Goal: Task Accomplishment & Management: Manage account settings

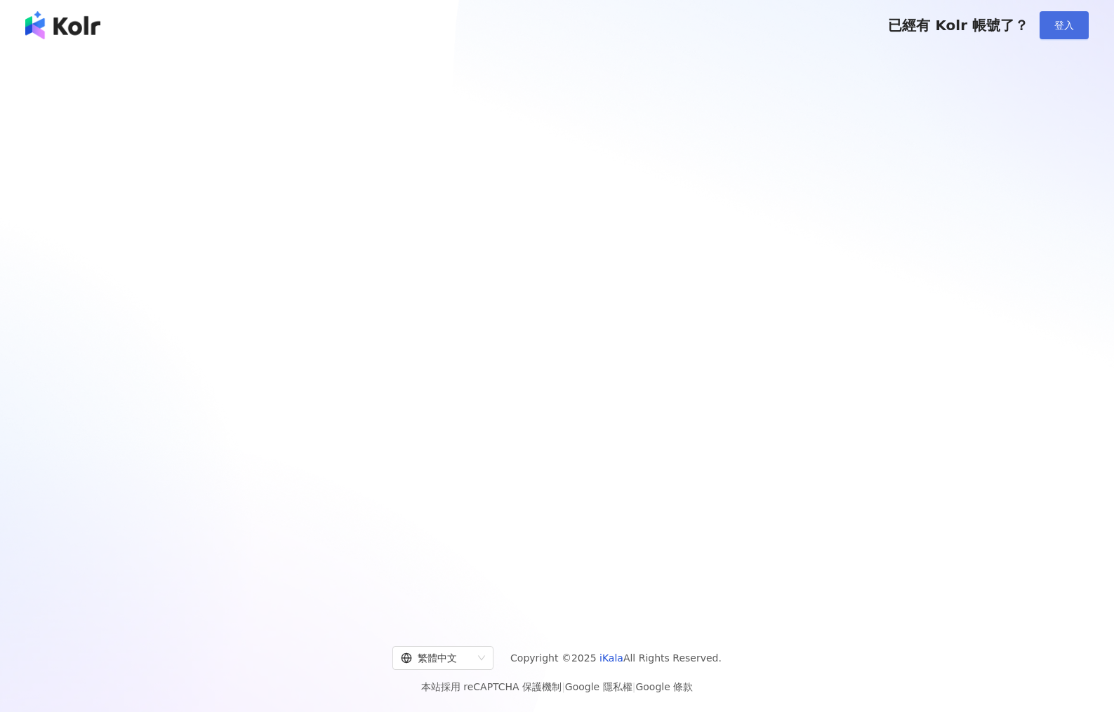
click at [1063, 25] on span "登入" at bounding box center [1064, 25] width 20 height 11
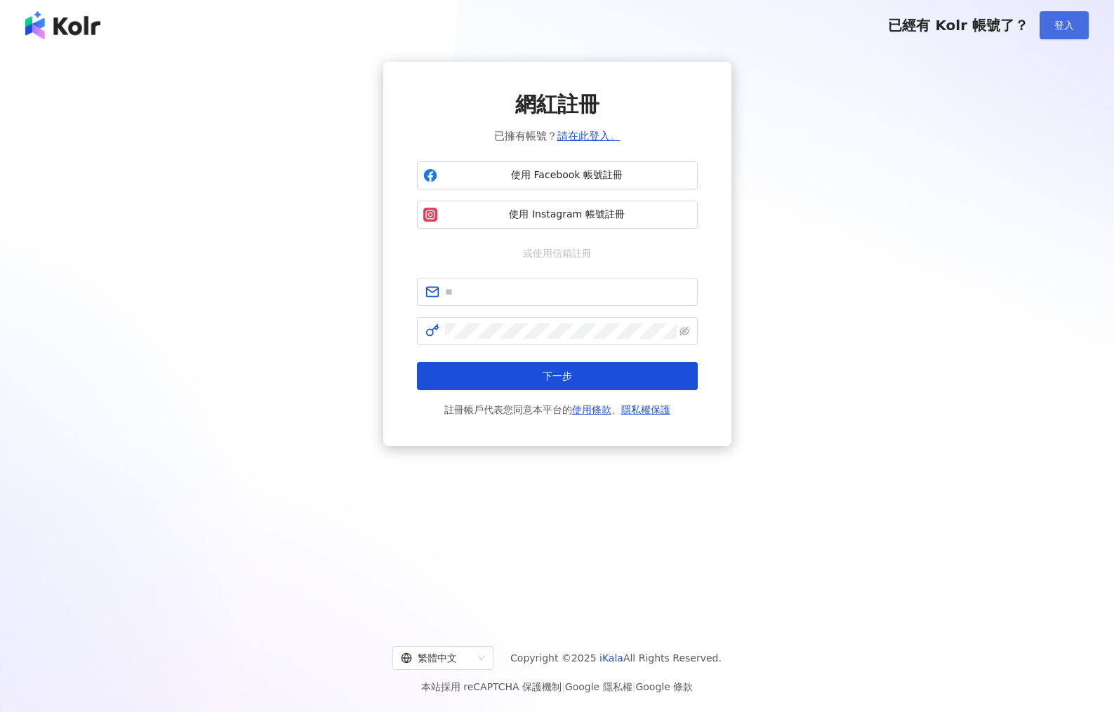
click at [1062, 25] on span "登入" at bounding box center [1064, 25] width 20 height 11
click at [599, 293] on input "text" at bounding box center [567, 291] width 244 height 15
click at [601, 286] on input "text" at bounding box center [567, 291] width 244 height 15
click at [596, 286] on input "text" at bounding box center [567, 291] width 244 height 15
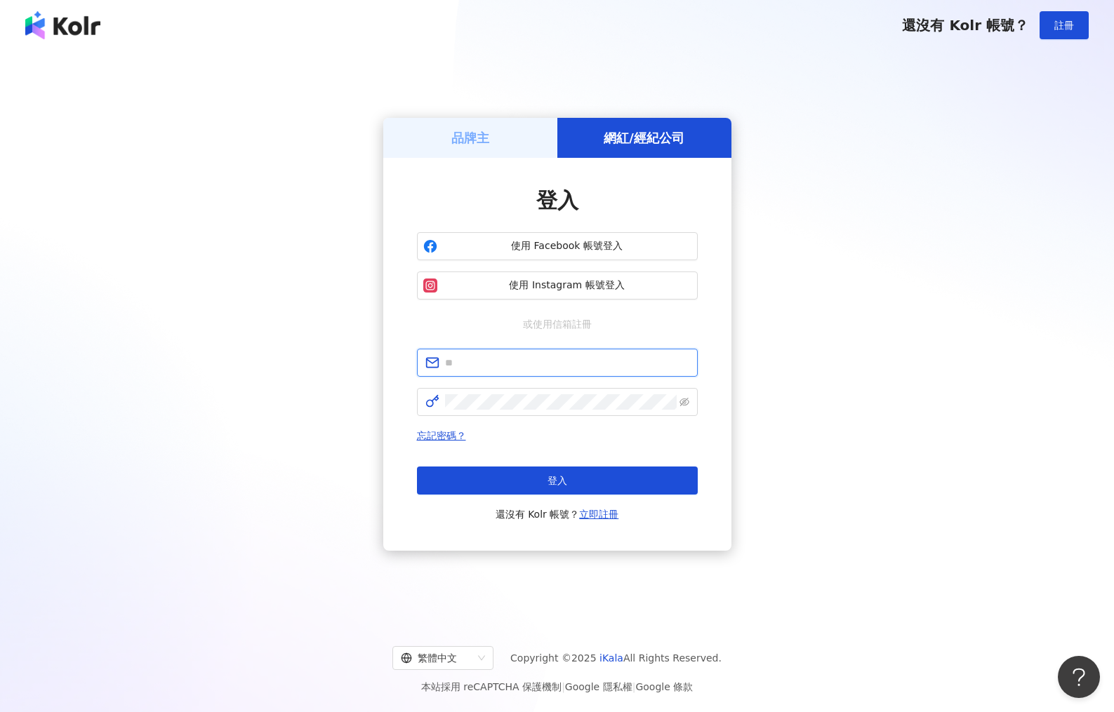
click at [559, 361] on input "text" at bounding box center [567, 362] width 244 height 15
type input "*"
type input "**********"
click button "登入" at bounding box center [557, 481] width 281 height 28
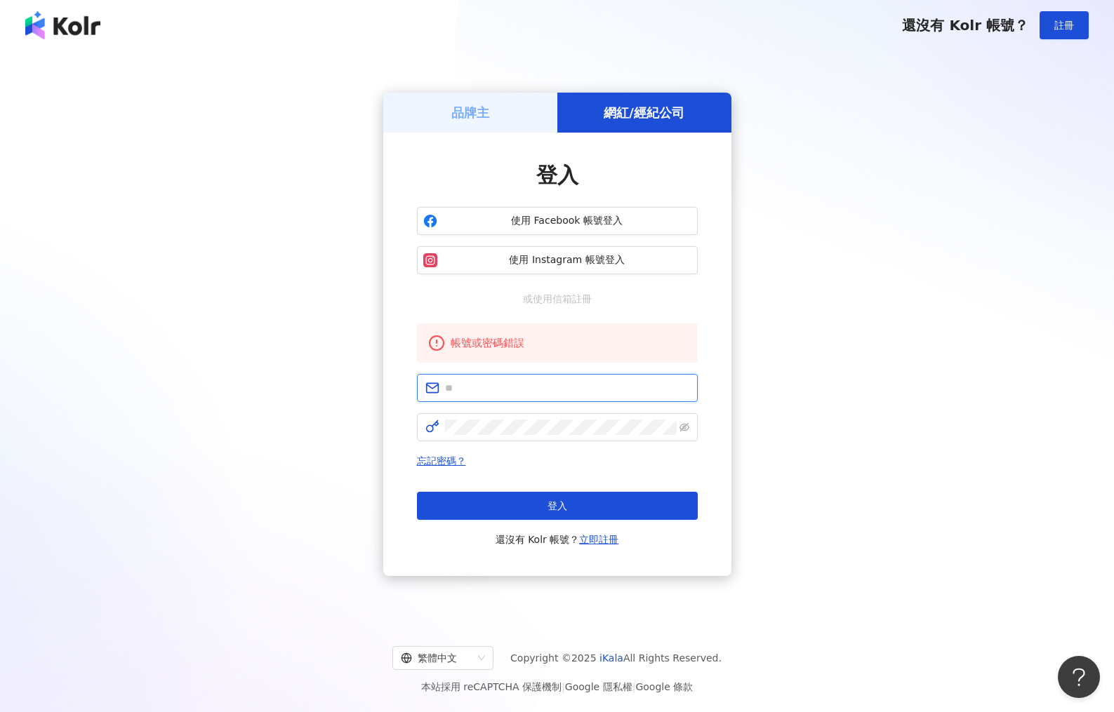
click at [568, 392] on input "text" at bounding box center [567, 387] width 244 height 15
type input "*"
type input "**********"
click button "登入" at bounding box center [557, 506] width 281 height 28
click at [580, 381] on input "text" at bounding box center [567, 387] width 244 height 15
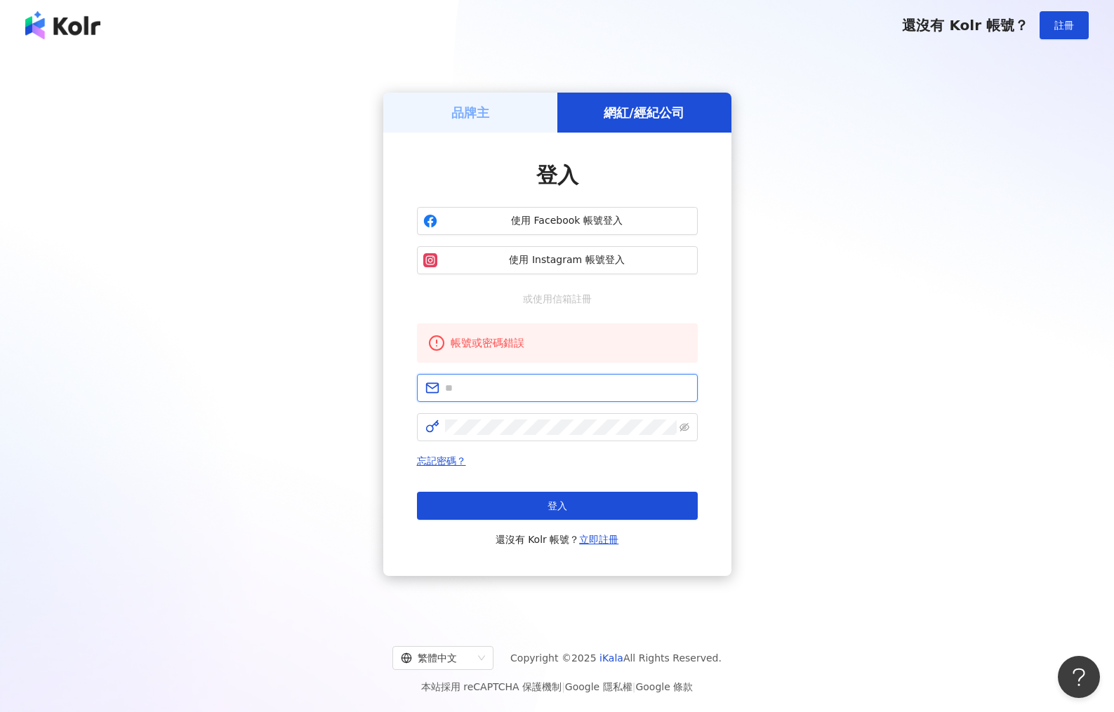
click at [580, 381] on input "text" at bounding box center [567, 387] width 244 height 15
type input "**********"
click button "登入" at bounding box center [557, 506] width 281 height 28
click at [596, 380] on input "text" at bounding box center [567, 387] width 244 height 15
type input "**********"
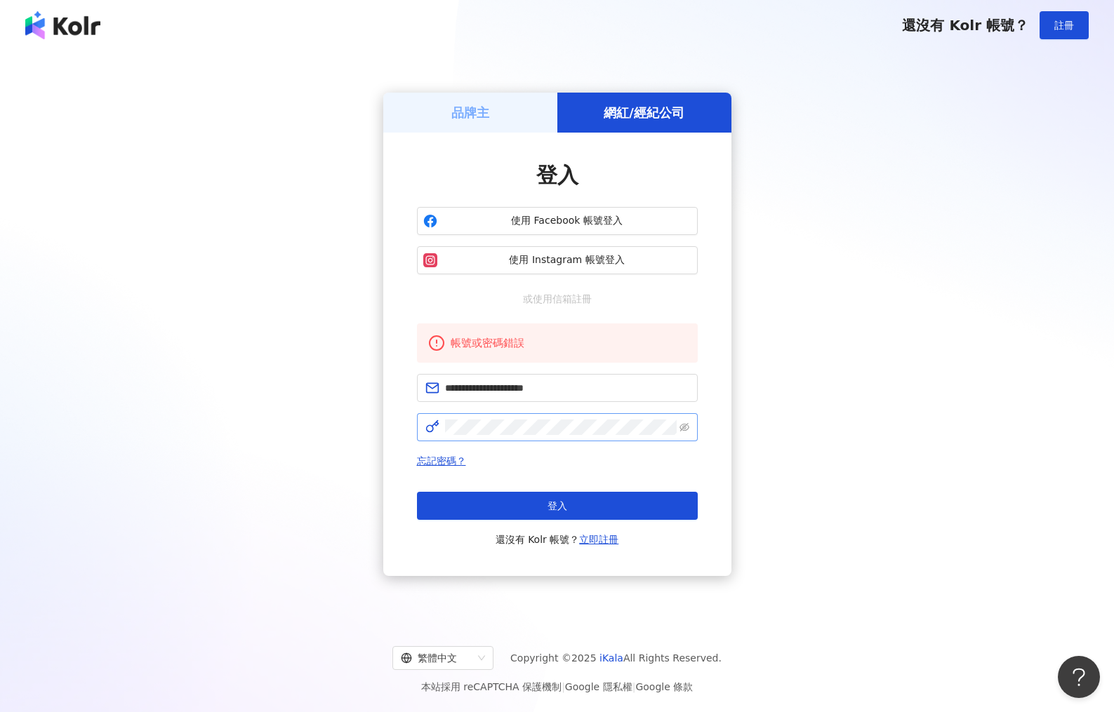
click at [696, 431] on span at bounding box center [557, 427] width 281 height 28
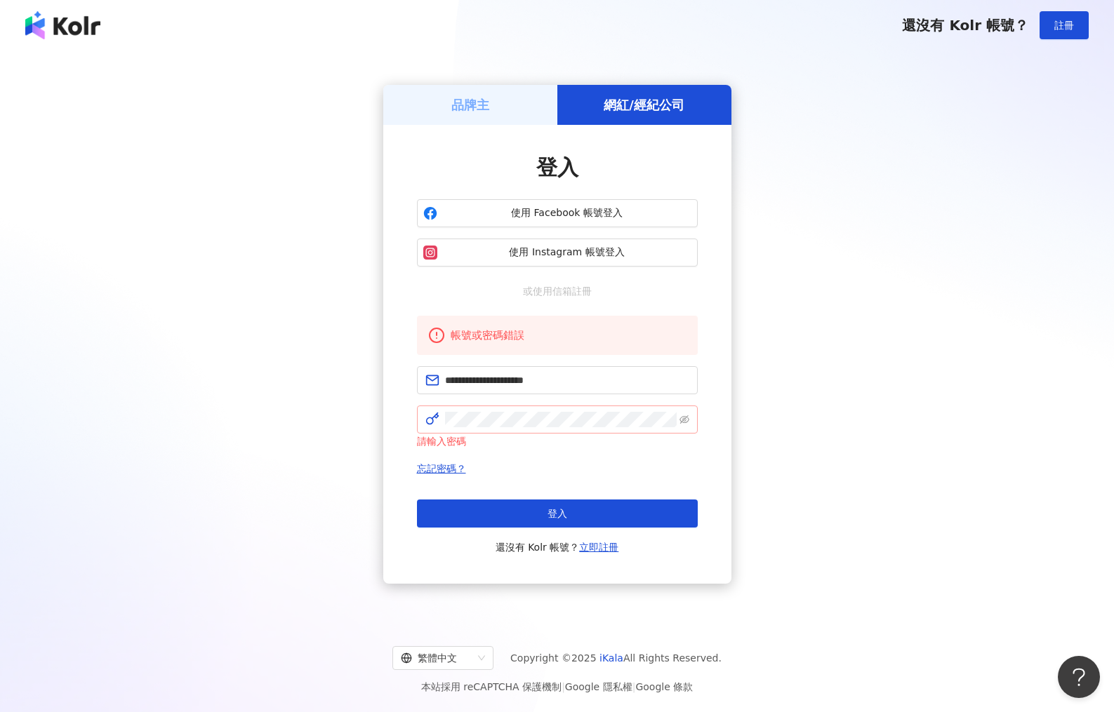
click at [681, 429] on span at bounding box center [557, 420] width 281 height 28
click at [679, 422] on icon "eye-invisible" at bounding box center [684, 420] width 10 height 10
click button "登入" at bounding box center [557, 514] width 281 height 28
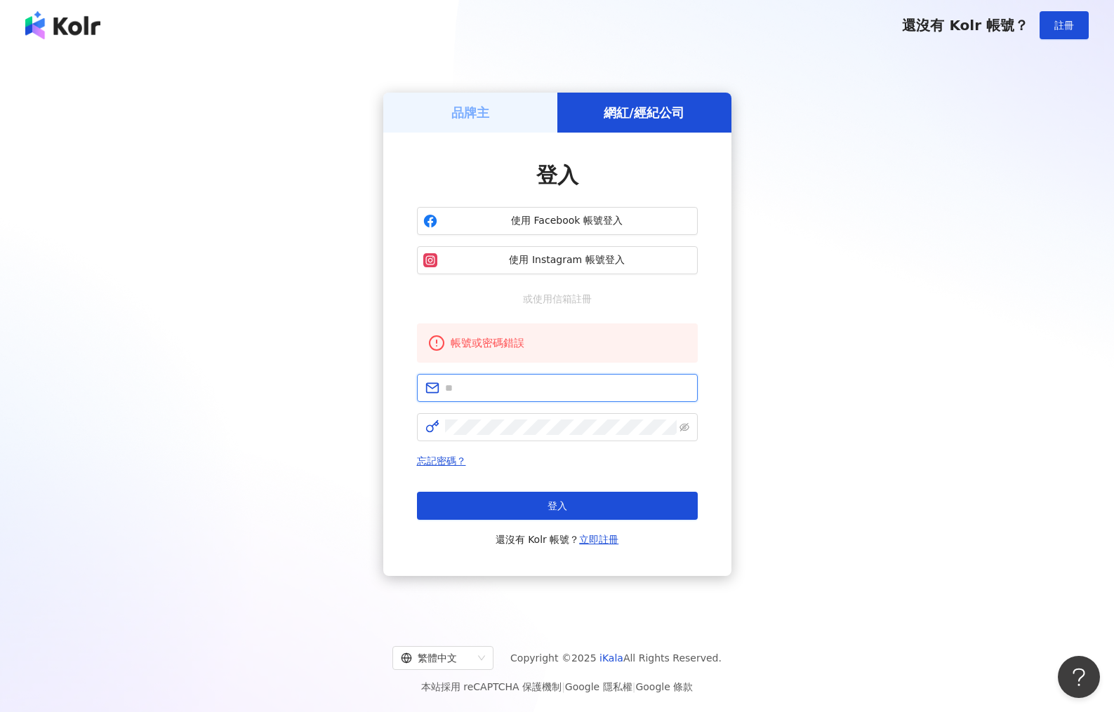
click at [650, 391] on input "text" at bounding box center [567, 387] width 244 height 15
type input "**********"
click at [570, 390] on input "**********" at bounding box center [567, 387] width 244 height 15
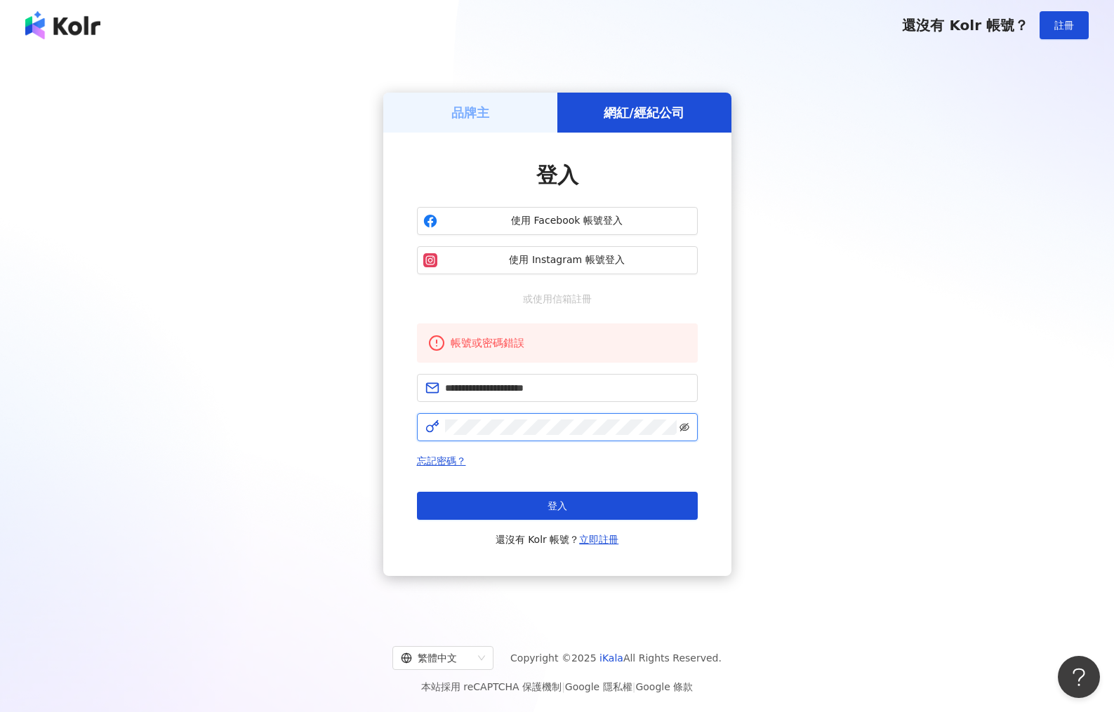
click at [687, 432] on icon "eye-invisible" at bounding box center [684, 427] width 10 height 10
click button "登入" at bounding box center [557, 506] width 281 height 28
click at [551, 400] on span at bounding box center [557, 388] width 281 height 28
click at [552, 392] on input "text" at bounding box center [567, 387] width 244 height 15
type input "**********"
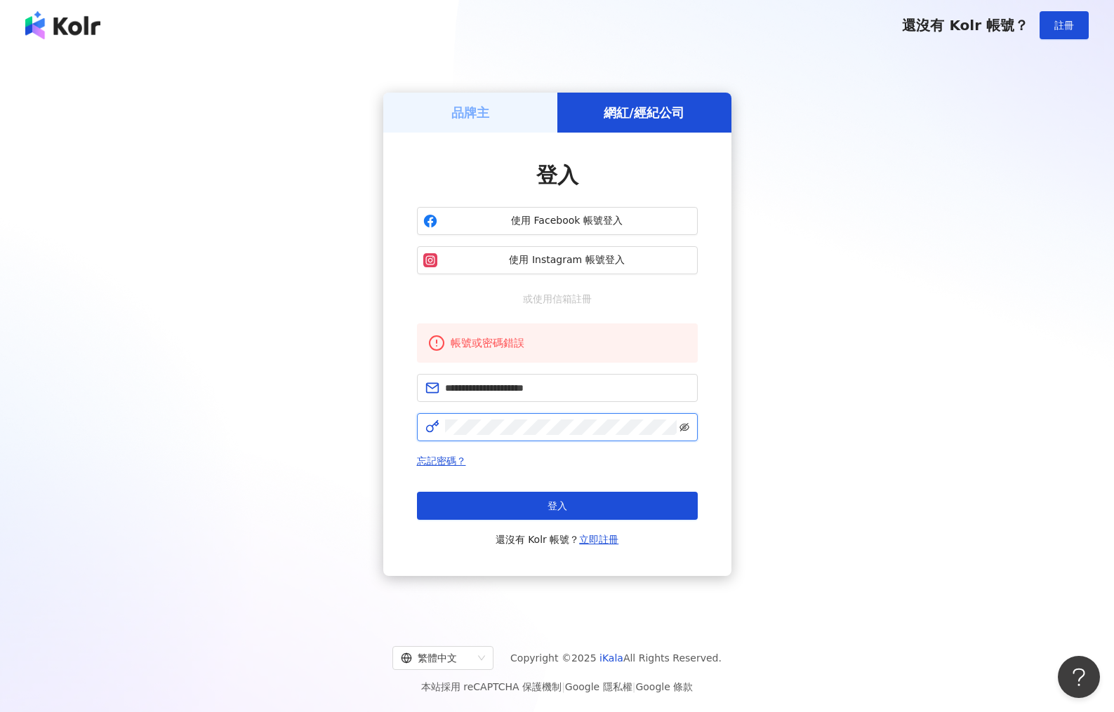
click at [683, 426] on icon "eye-invisible" at bounding box center [684, 427] width 10 height 8
click button "登入" at bounding box center [557, 506] width 281 height 28
click at [635, 409] on form at bounding box center [557, 407] width 281 height 67
click at [634, 395] on span at bounding box center [557, 388] width 281 height 28
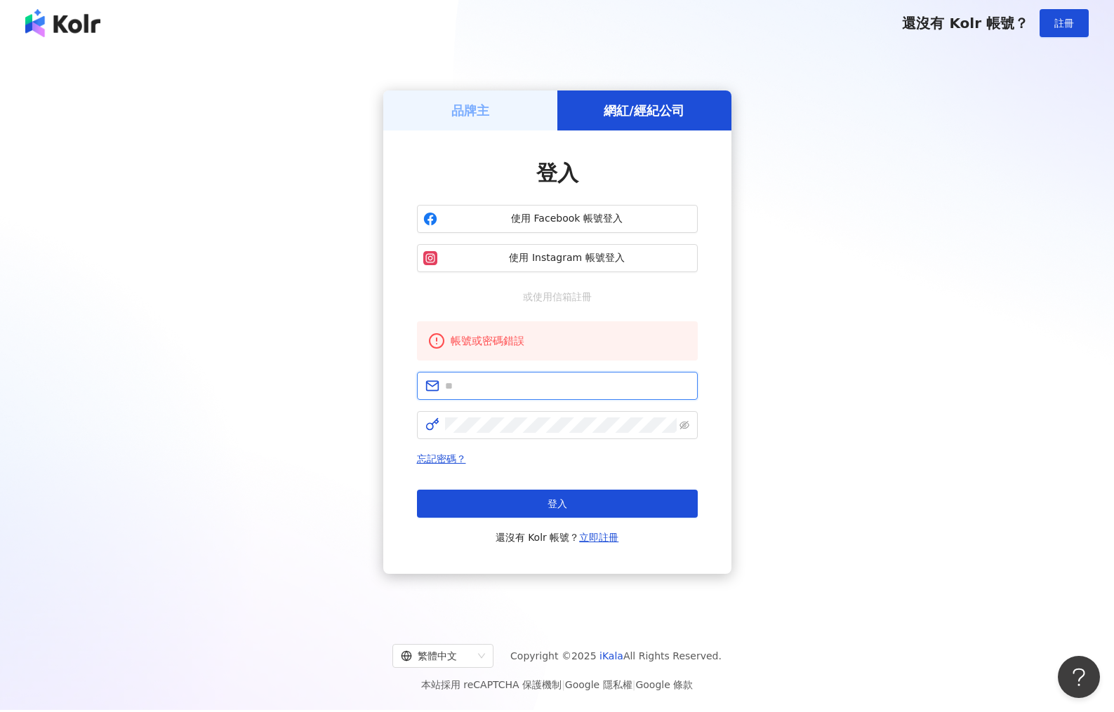
scroll to position [1, 0]
click at [507, 386] on input "text" at bounding box center [567, 386] width 244 height 15
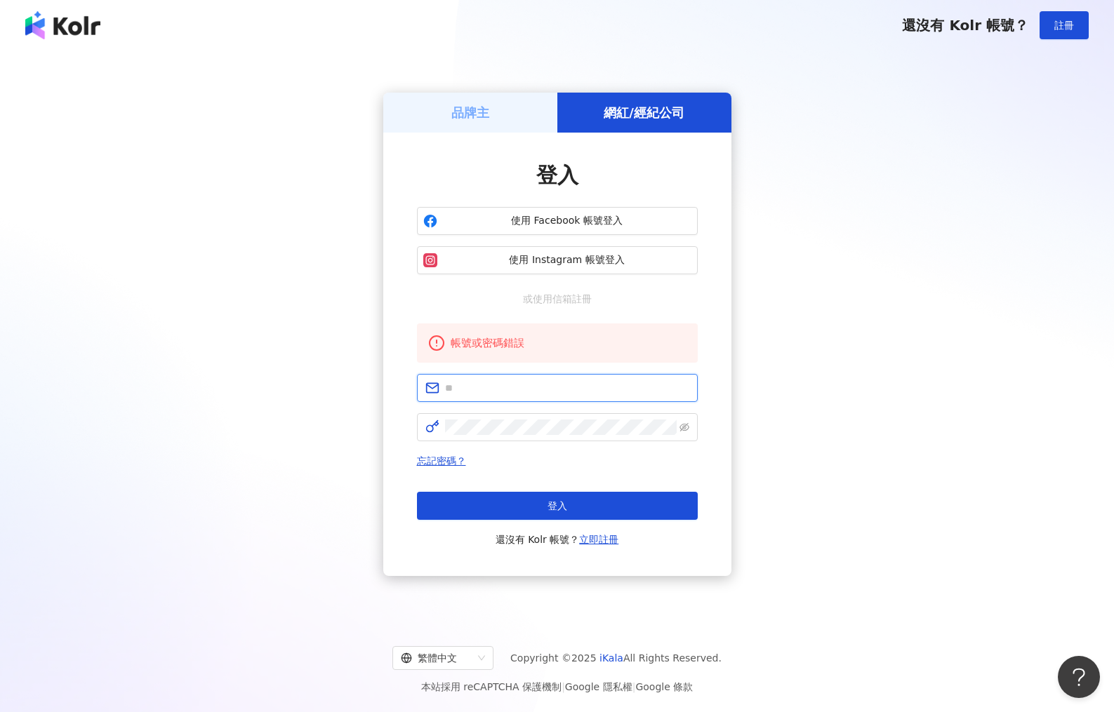
click at [507, 386] on input "text" at bounding box center [567, 387] width 244 height 15
type input "**********"
click at [686, 428] on icon "eye-invisible" at bounding box center [684, 427] width 10 height 8
click button "登入" at bounding box center [557, 506] width 281 height 28
